Goal: Navigation & Orientation: Find specific page/section

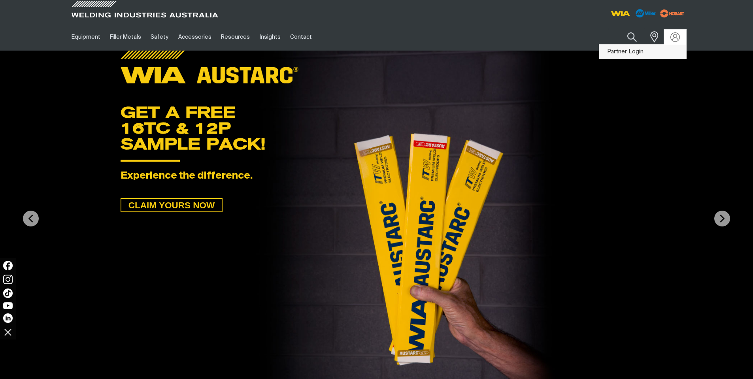
click at [625, 57] on link "Partner Login" at bounding box center [643, 52] width 87 height 15
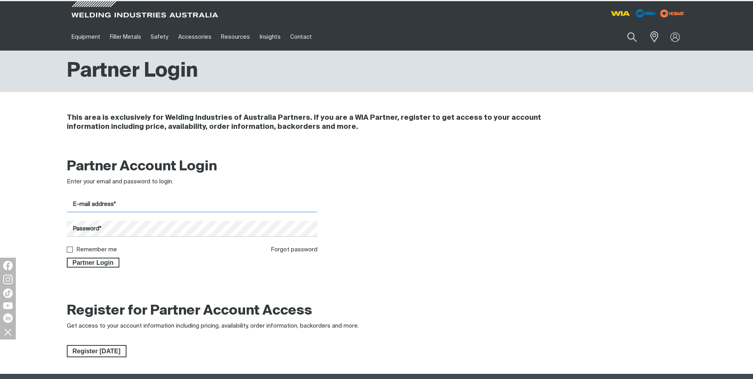
type input "[EMAIL_ADDRESS][DOMAIN_NAME]"
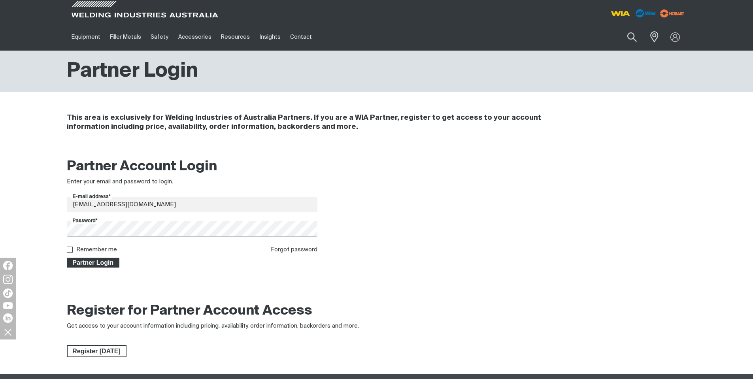
click at [83, 262] on span "Partner Login" at bounding box center [93, 263] width 51 height 10
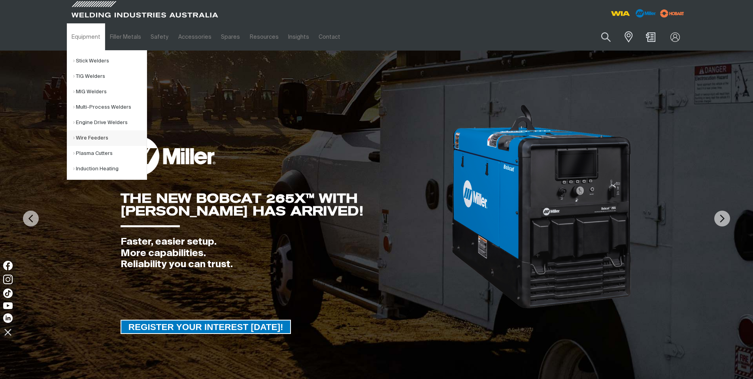
click at [96, 139] on link "Wire Feeders" at bounding box center [110, 138] width 74 height 15
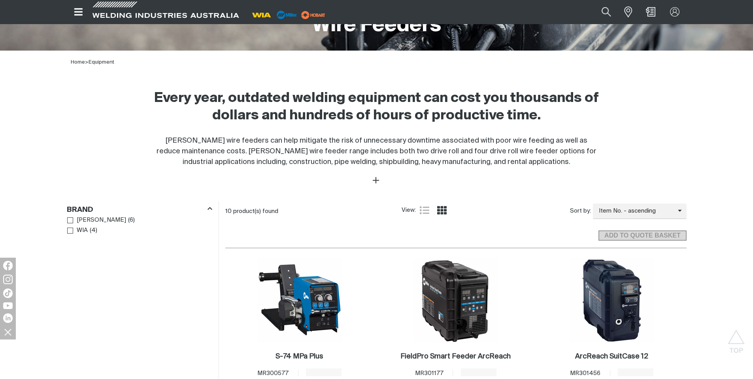
scroll to position [395, 0]
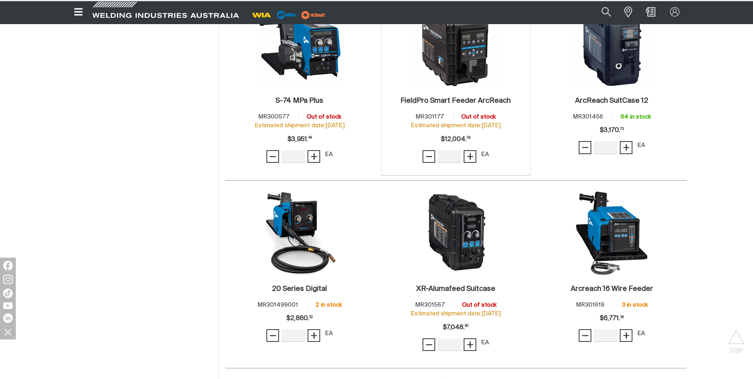
scroll to position [395, 0]
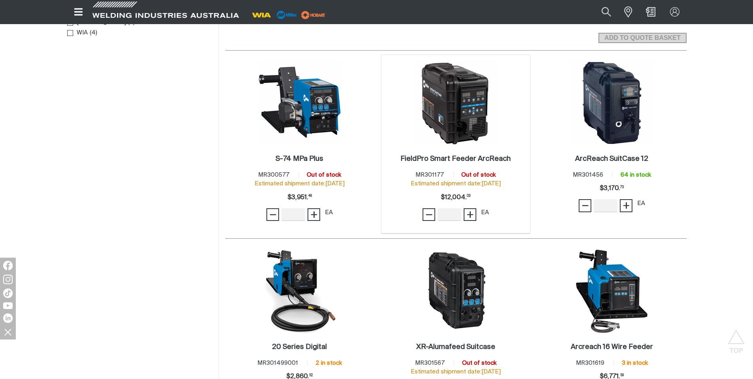
click at [461, 111] on img at bounding box center [456, 103] width 85 height 85
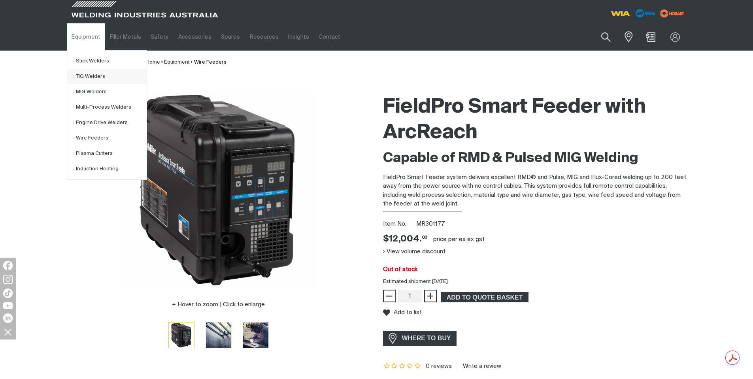
click at [98, 74] on link "TIG Welders" at bounding box center [110, 76] width 74 height 15
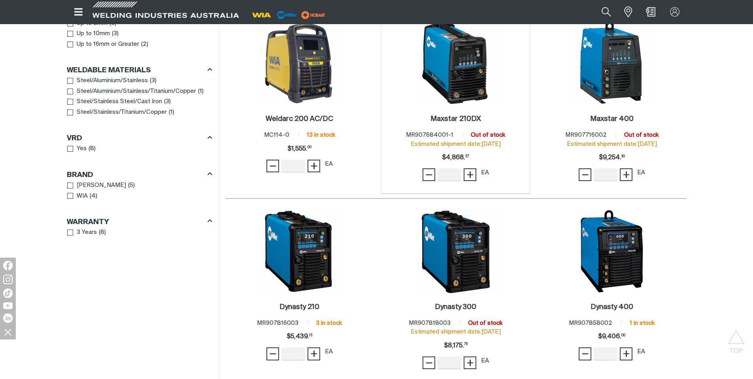
scroll to position [791, 0]
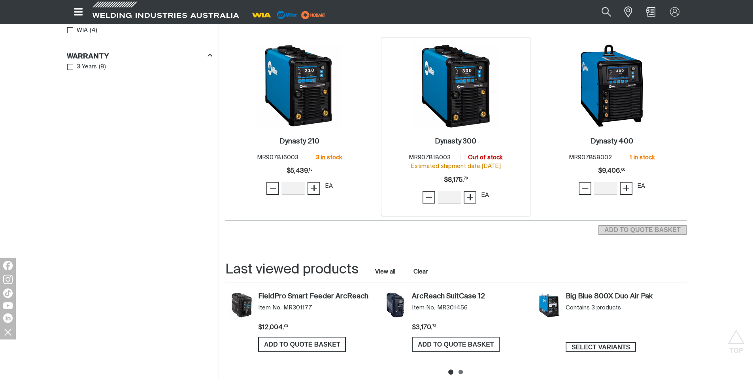
click at [450, 105] on img at bounding box center [456, 86] width 85 height 85
